Goal: Task Accomplishment & Management: Complete application form

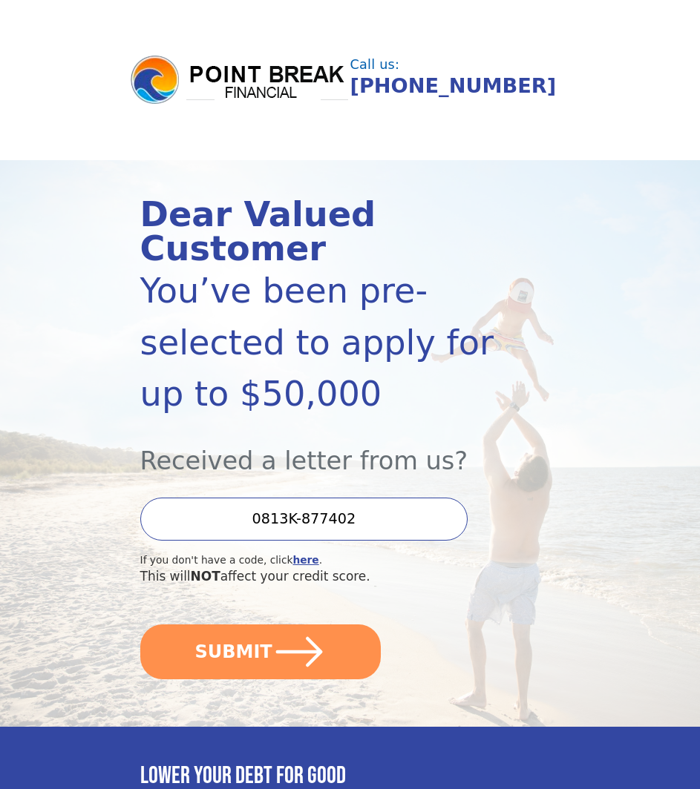
click at [214, 582] on div "This will NOT affect your credit score." at bounding box center [318, 577] width 357 height 19
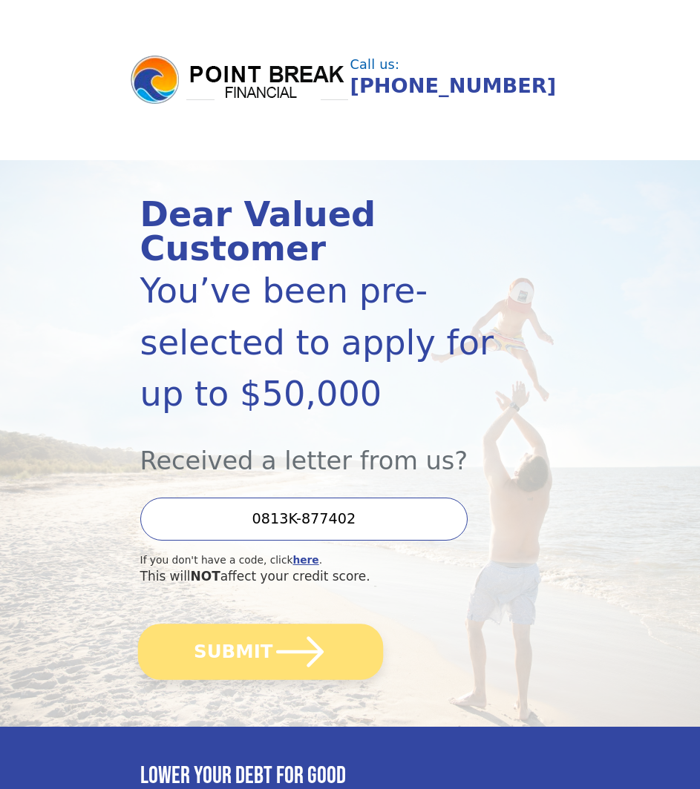
click at [197, 647] on button "SUBMIT" at bounding box center [259, 652] width 245 height 56
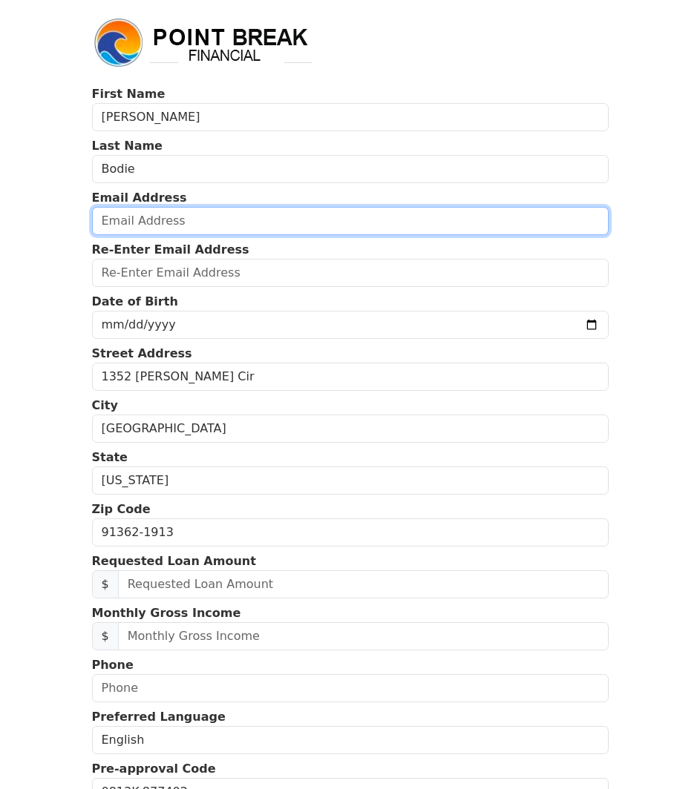
click at [174, 220] on input "email" at bounding box center [350, 221] width 516 height 28
type input "brettbodie@gmail.com"
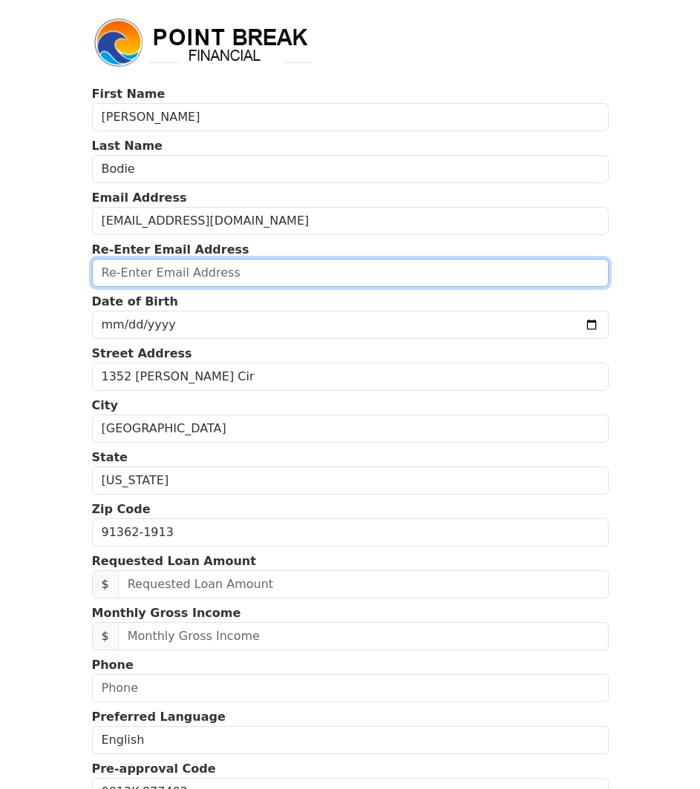
click at [180, 274] on input "email" at bounding box center [350, 273] width 516 height 28
type input "brettbodie@gmail.com"
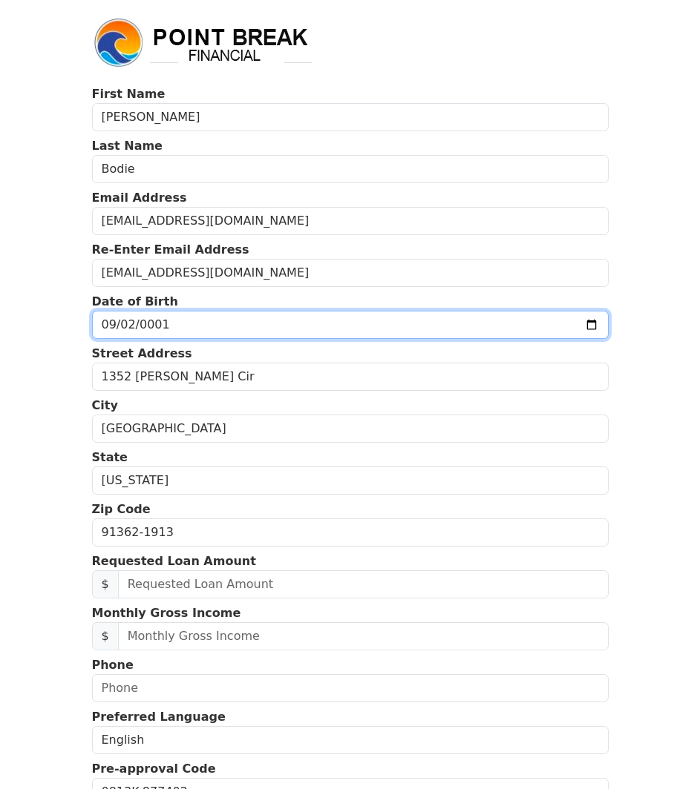
type input "0018-09-02"
type input "0980-09-02"
type input "1980-09-02"
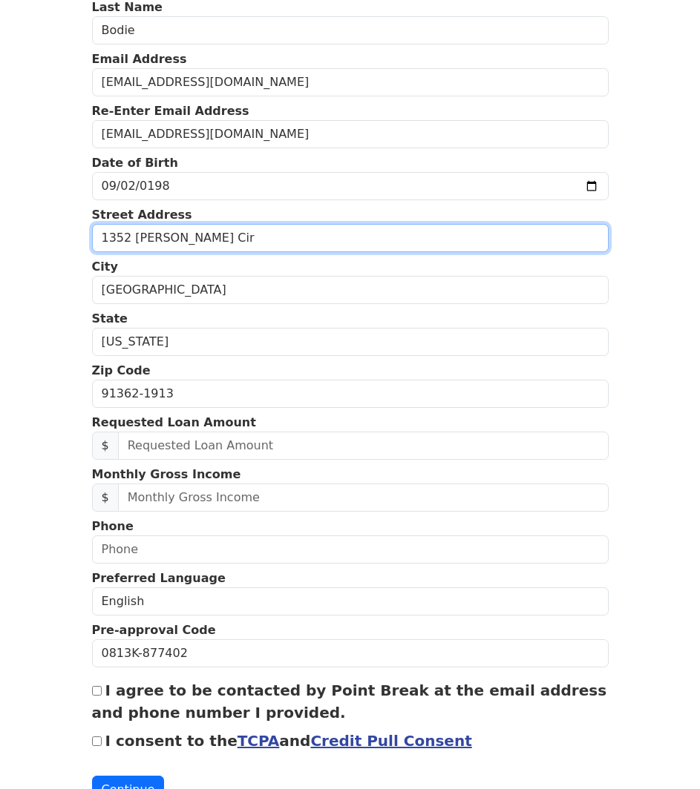
scroll to position [139, 0]
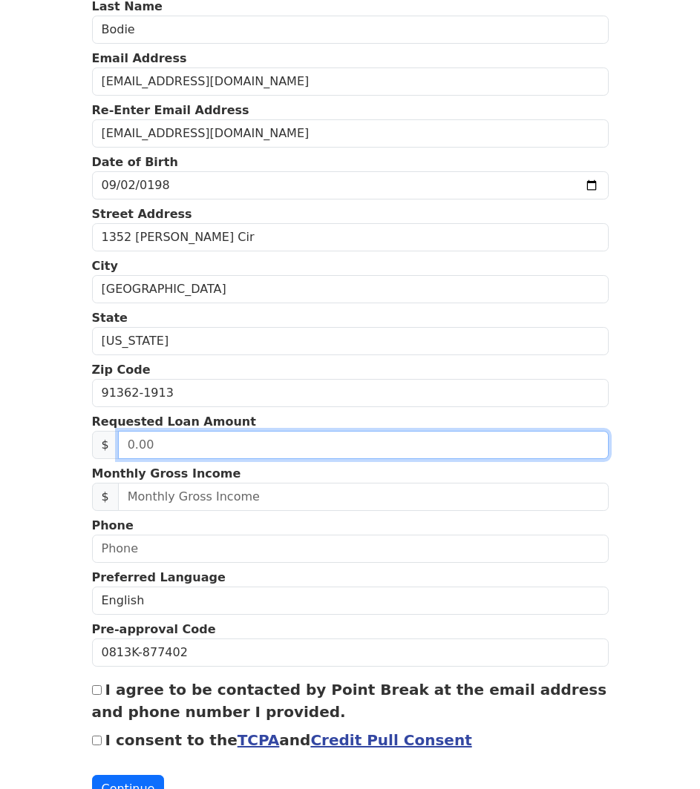
click at [171, 450] on input "text" at bounding box center [363, 445] width 490 height 28
type input "5.00"
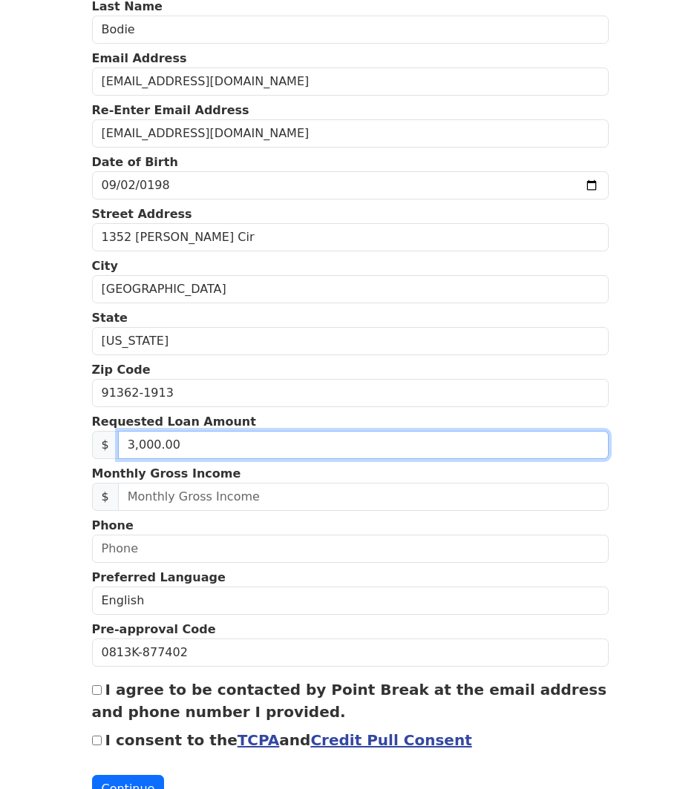
type input "30,000.00"
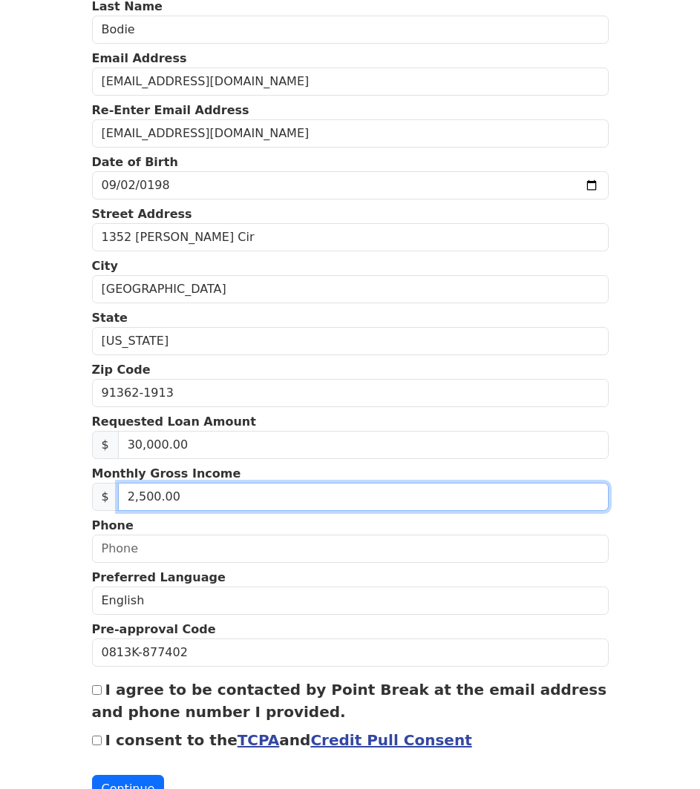
type input "25,000.00"
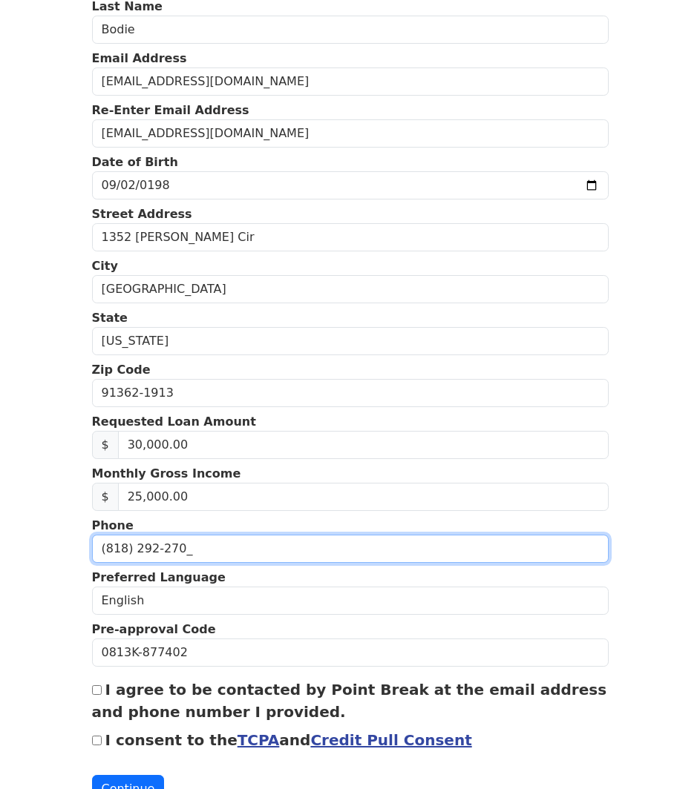
type input "(818) 292-2708"
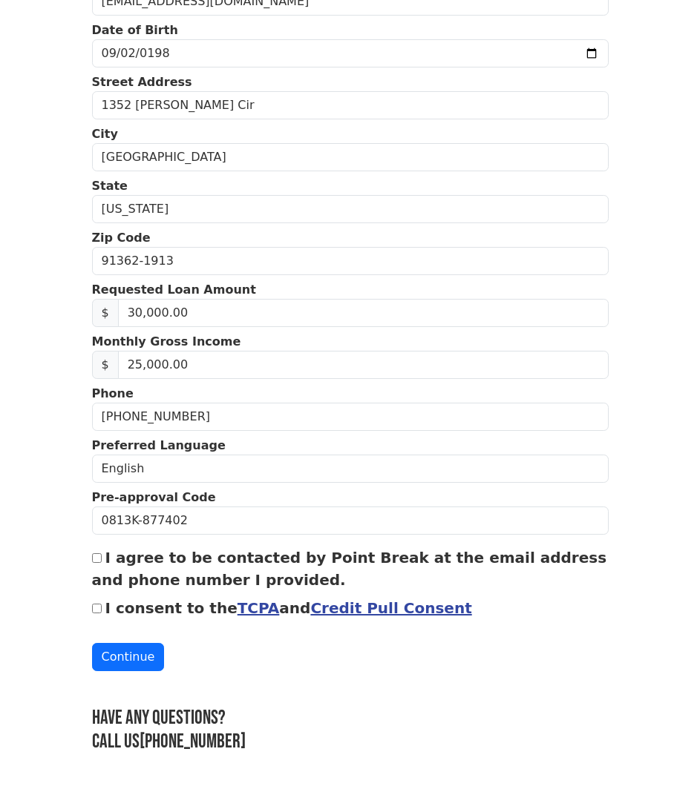
click at [95, 554] on input "I agree to be contacted by Point Break at the email address and phone number I …" at bounding box center [97, 558] width 10 height 10
checkbox input "true"
click at [96, 601] on div "I consent to the TCPA and Credit Pull Consent" at bounding box center [350, 608] width 516 height 22
click at [96, 611] on div "I consent to the TCPA and Credit Pull Consent" at bounding box center [350, 608] width 516 height 22
click at [94, 605] on input "I consent to the TCPA and Credit Pull Consent" at bounding box center [97, 609] width 10 height 10
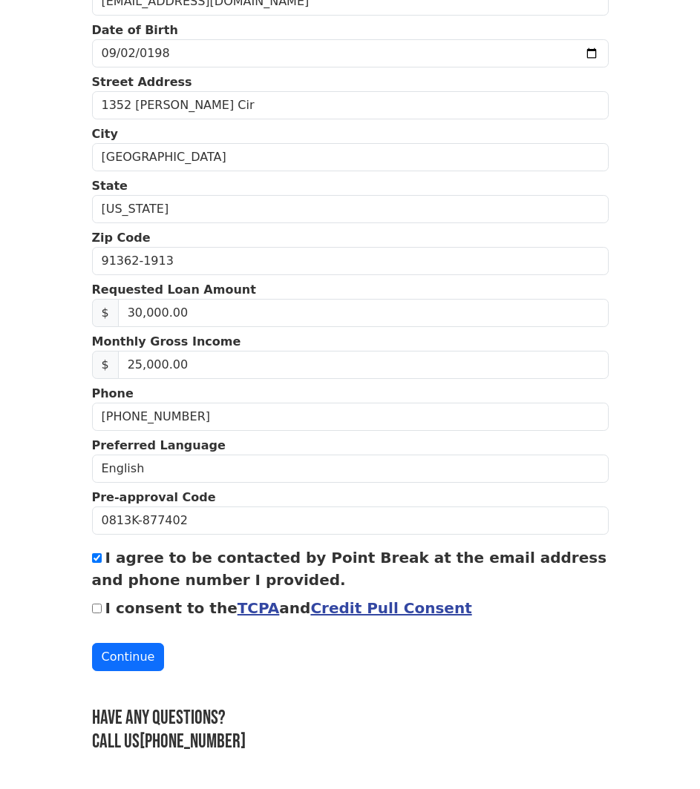
checkbox input "true"
